Goal: Task Accomplishment & Management: Manage account settings

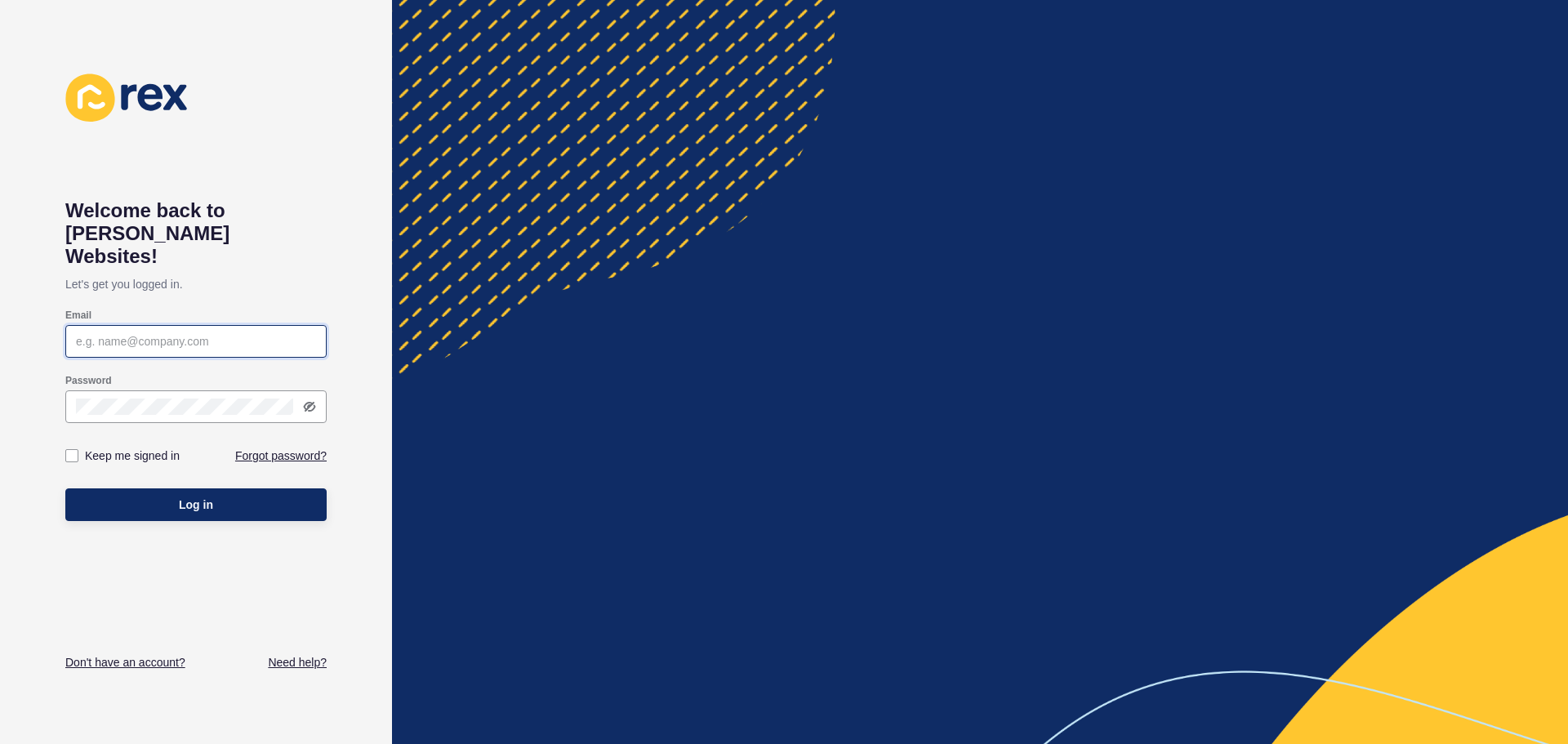
click at [146, 333] on input "Email" at bounding box center [195, 341] width 240 height 17
type input "amy@boutiquerealtyperth.com.au"
click at [65, 489] on button "Log in" at bounding box center [195, 505] width 261 height 33
click at [100, 330] on div at bounding box center [195, 341] width 261 height 33
